Goal: Obtain resource: Download file/media

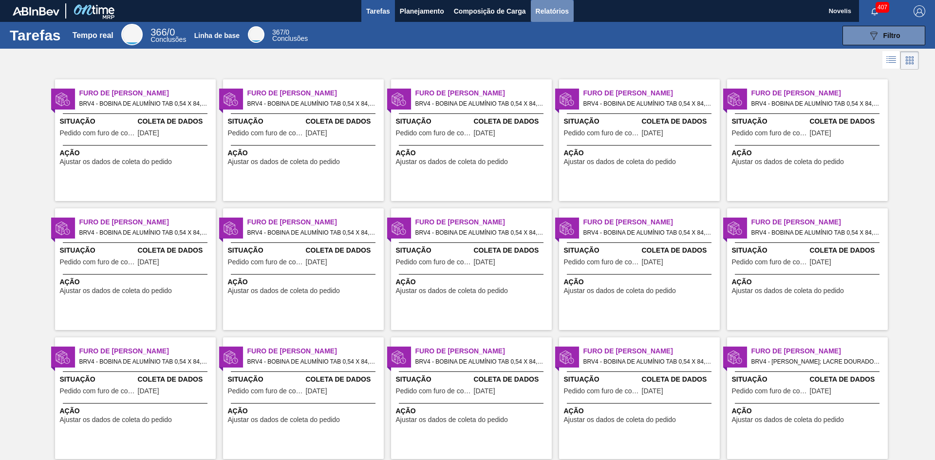
click at [565, 10] on font "Relatórios" at bounding box center [551, 11] width 33 height 8
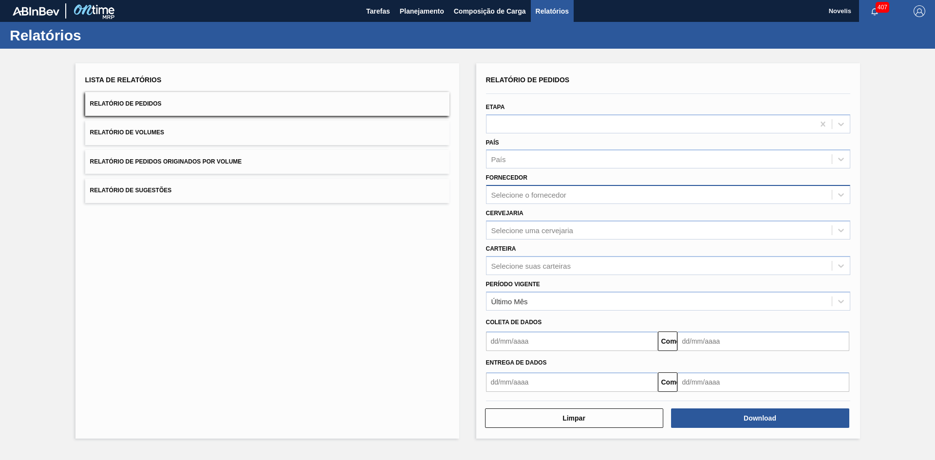
click at [526, 198] on font "Selecione o fornecedor" at bounding box center [528, 195] width 75 height 8
drag, startPoint x: 610, startPoint y: 219, endPoint x: 606, endPoint y: 215, distance: 6.2
click at [611, 222] on font "295981 (SAP Legado: 364181) - NOVELIS DO BRASIL LTDA" at bounding box center [582, 218] width 173 height 7
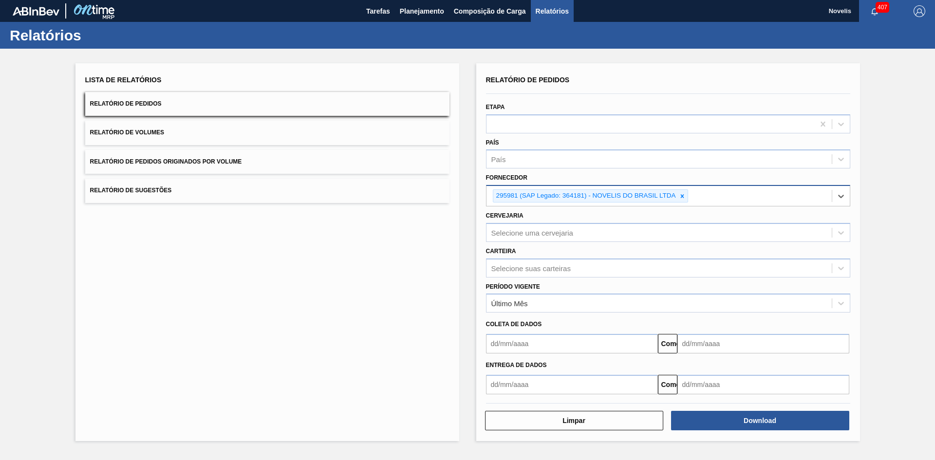
click at [717, 196] on div "295981 (SAP Legado: 364181) - NOVELIS DO BRASIL LTDA" at bounding box center [658, 196] width 345 height 20
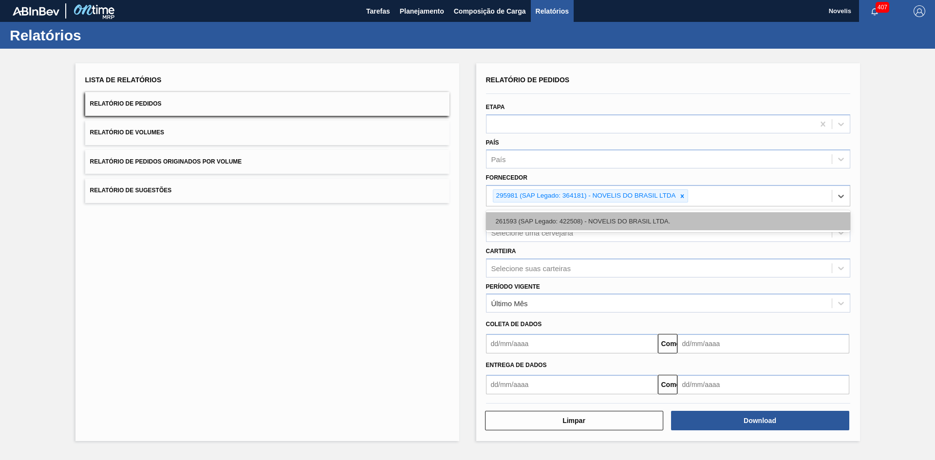
click at [628, 229] on div "261593 (SAP Legado: 422508) - NOVELIS DO BRASIL LTDA." at bounding box center [668, 221] width 364 height 18
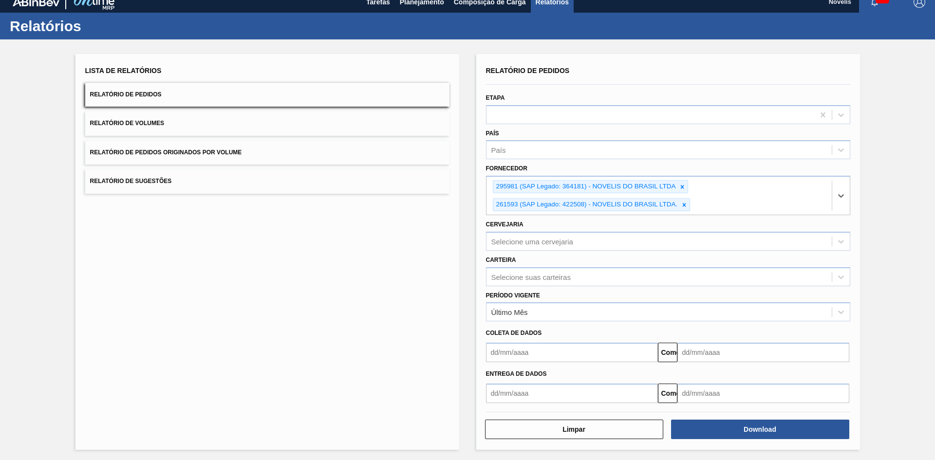
scroll to position [11, 0]
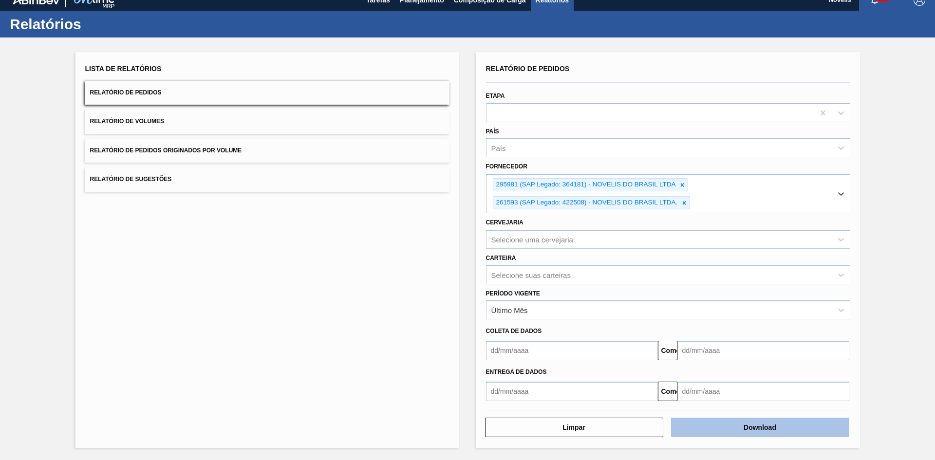
click at [709, 421] on button "Download" at bounding box center [760, 427] width 178 height 19
click at [730, 422] on button "Download" at bounding box center [760, 427] width 178 height 19
